Goal: Find specific page/section: Find specific page/section

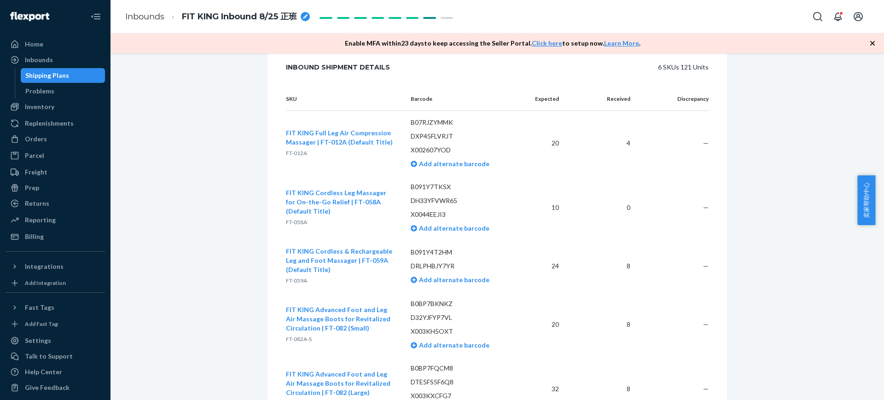
scroll to position [1721, 0]
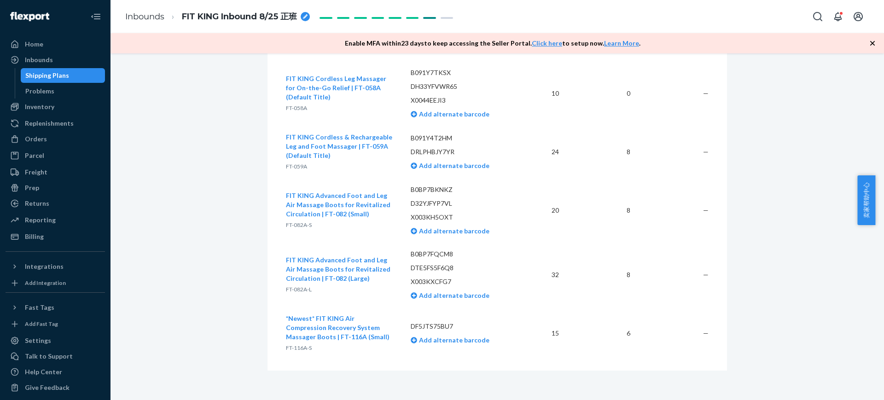
click at [85, 74] on div "Shipping Plans" at bounding box center [63, 75] width 83 height 13
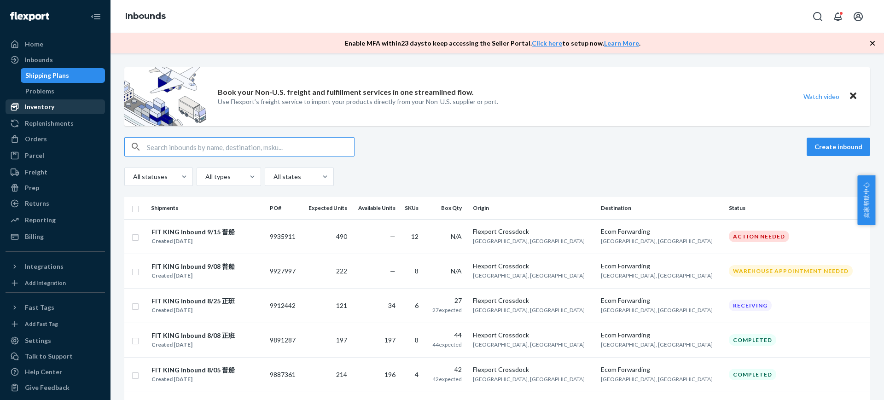
click at [58, 110] on div "Inventory" at bounding box center [55, 106] width 98 height 13
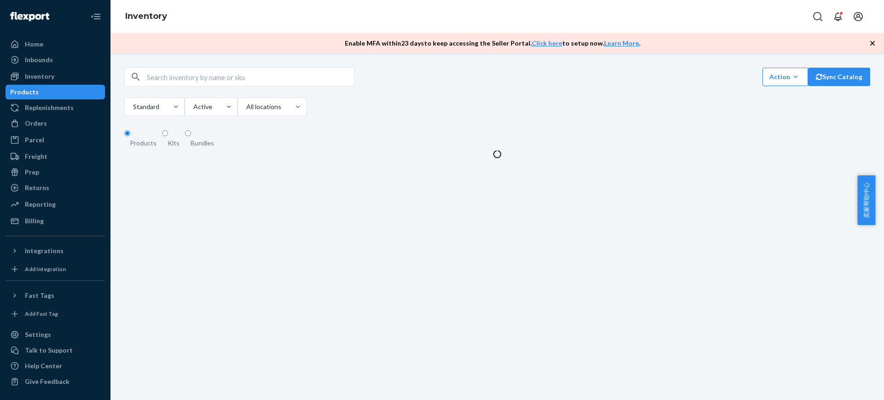
click at [193, 93] on div "Action Create product Create kit or bundle Bulk create products Bulk update pro…" at bounding box center [497, 92] width 746 height 51
click at [192, 85] on input "text" at bounding box center [250, 77] width 207 height 18
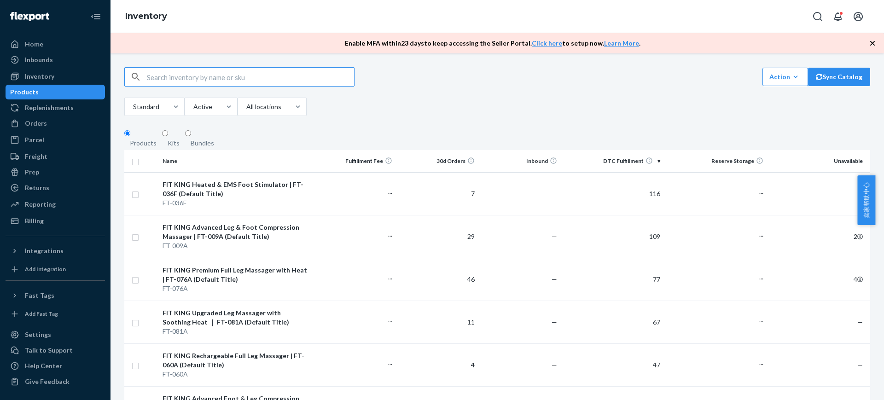
paste input "chris gilbert"
type input "chris gilbert"
click at [77, 123] on div "Orders" at bounding box center [55, 123] width 98 height 13
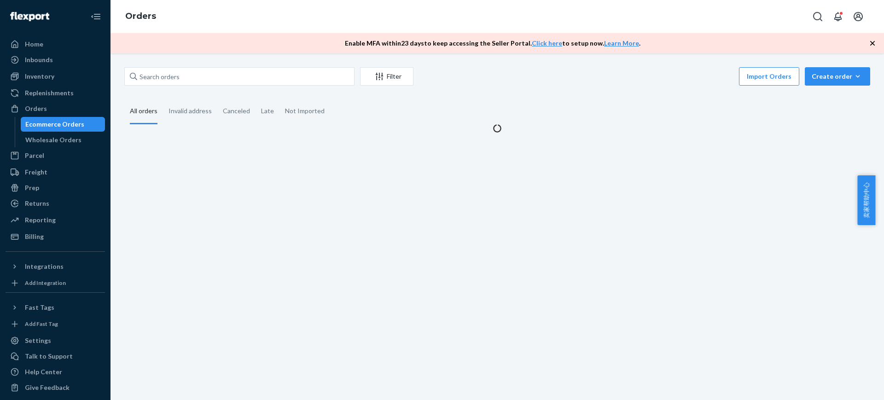
click at [220, 62] on div "Filter Import Orders Create order Ecommerce order Removal order All orders Inva…" at bounding box center [496, 226] width 773 height 347
click at [208, 81] on input "text" at bounding box center [239, 76] width 230 height 18
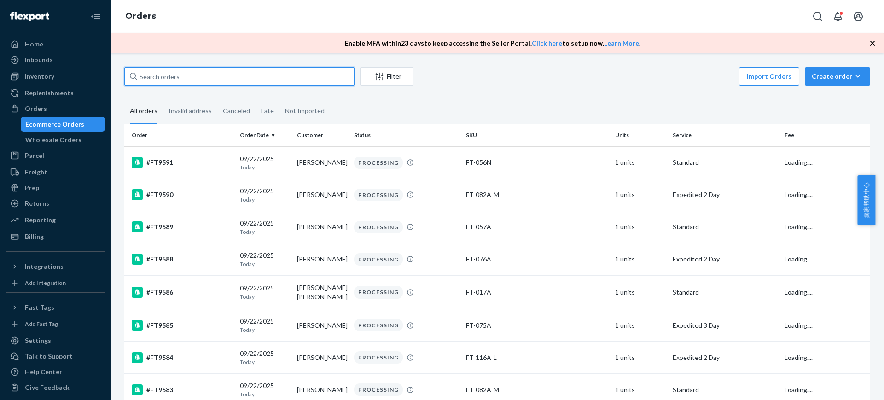
paste input "chris gilbert"
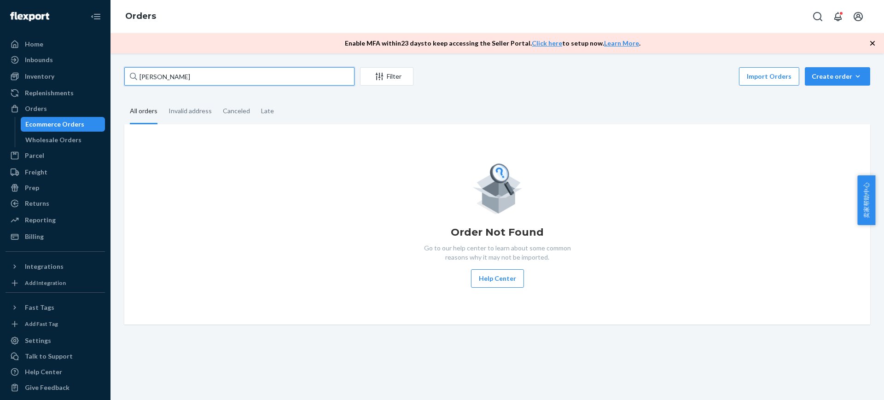
type input "chris gilbert"
click at [67, 82] on div "Inventory" at bounding box center [55, 76] width 98 height 13
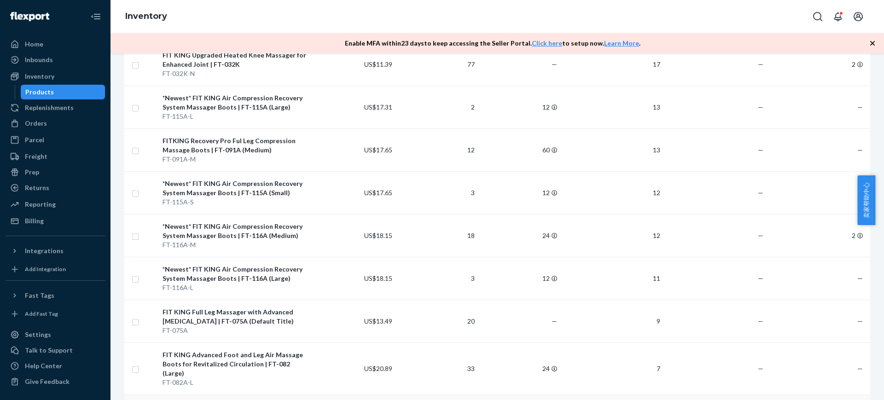
scroll to position [926, 0]
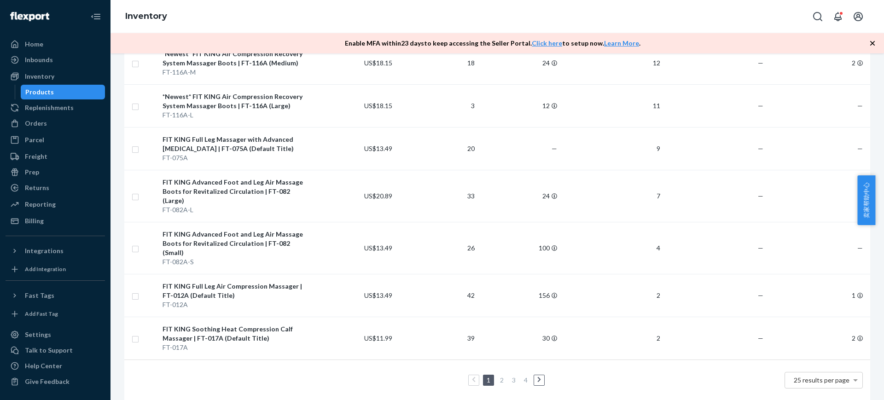
click at [498, 376] on link "2" at bounding box center [501, 380] width 7 height 8
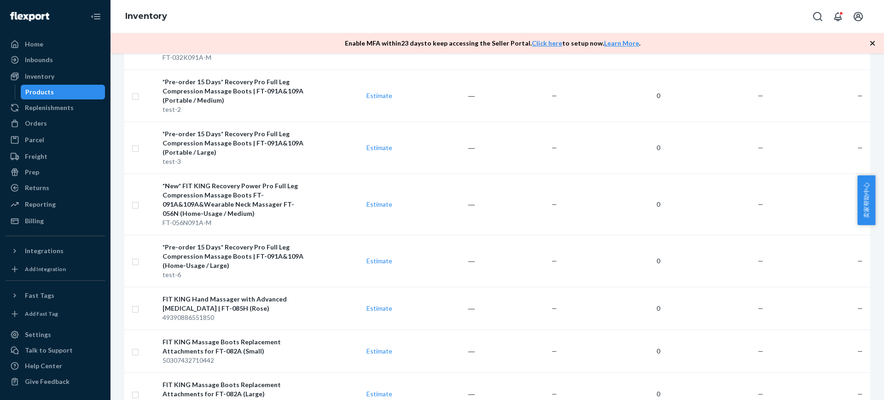
scroll to position [1027, 0]
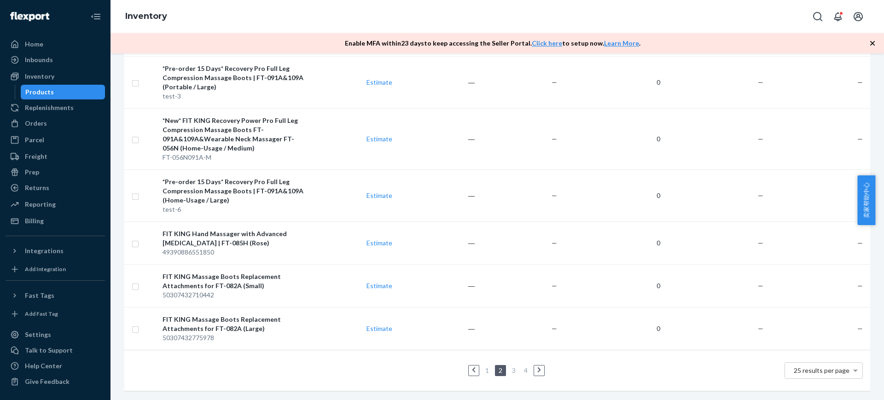
click at [483, 366] on link "1" at bounding box center [486, 370] width 7 height 8
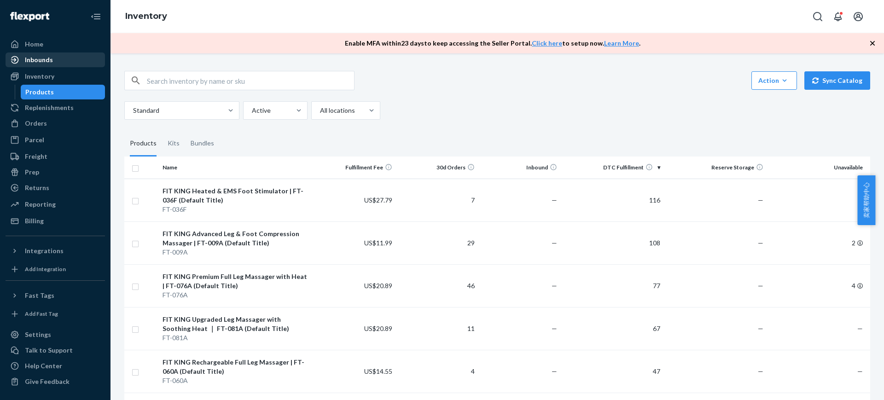
click at [52, 66] on div "Inbounds" at bounding box center [55, 59] width 98 height 13
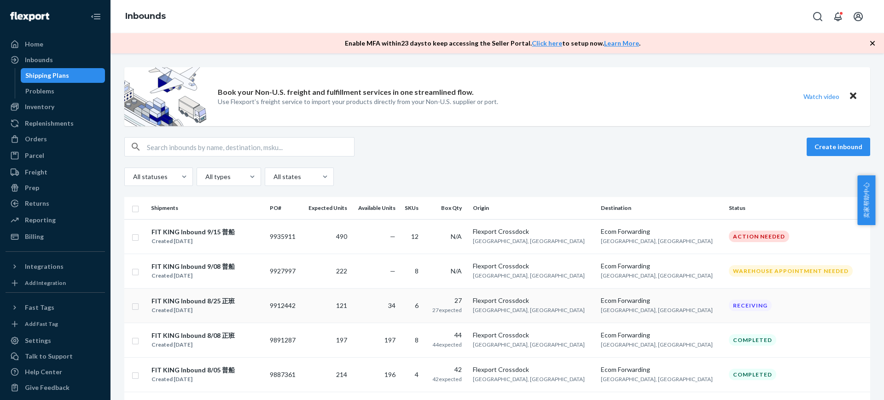
click at [266, 309] on td "FIT KING Inbound 8/25 正班 Created Aug 25, 2025" at bounding box center [206, 305] width 119 height 35
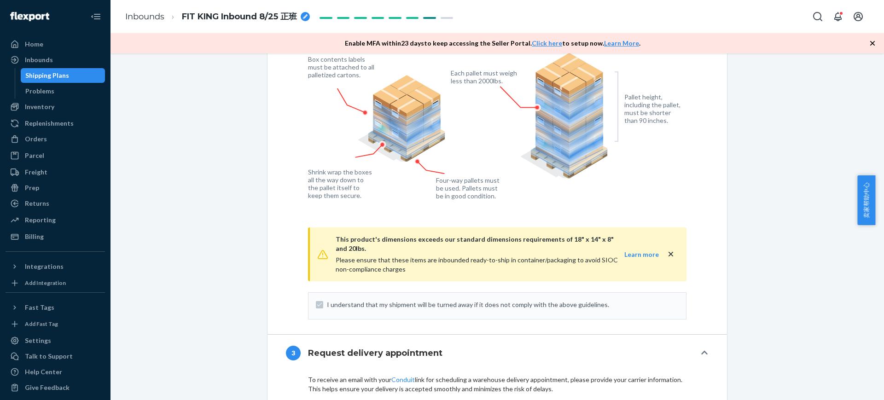
scroll to position [973, 0]
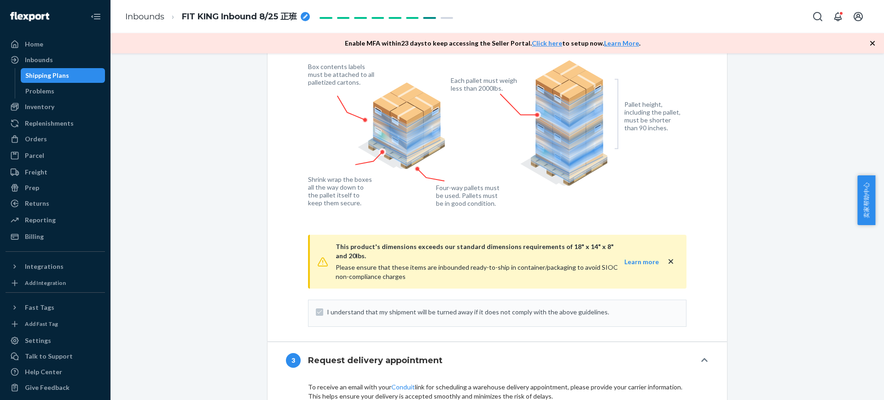
drag, startPoint x: 83, startPoint y: 77, endPoint x: 556, endPoint y: 390, distance: 567.3
click at [83, 77] on div "Shipping Plans" at bounding box center [63, 75] width 83 height 13
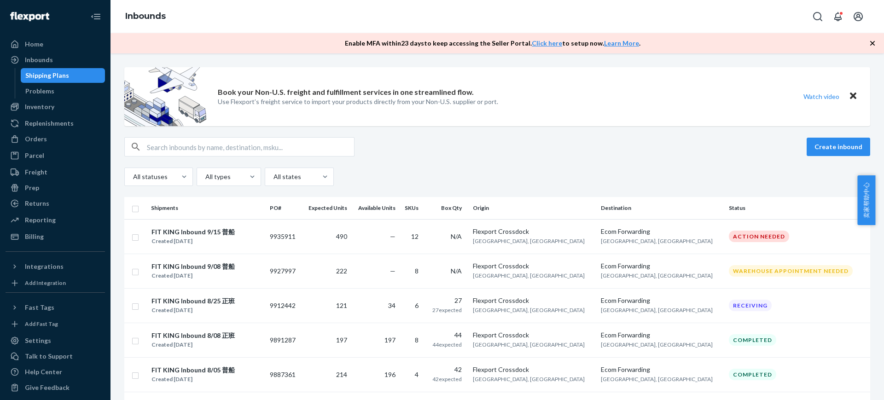
click at [606, 153] on div "Create inbound" at bounding box center [497, 146] width 746 height 19
